Goal: Find specific page/section: Find specific page/section

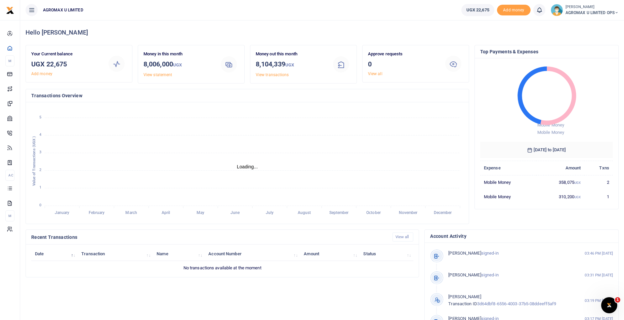
scroll to position [5, 5]
